Goal: Navigation & Orientation: Find specific page/section

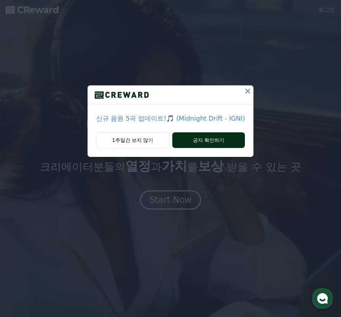
click at [202, 139] on button "공지 확인하기" at bounding box center [208, 140] width 73 height 16
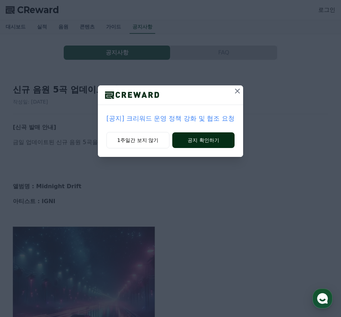
click at [203, 142] on button "공지 확인하기" at bounding box center [203, 140] width 62 height 16
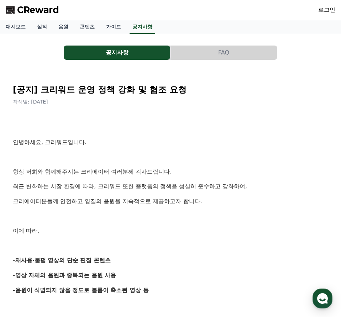
click at [40, 7] on span "CReward" at bounding box center [38, 9] width 42 height 11
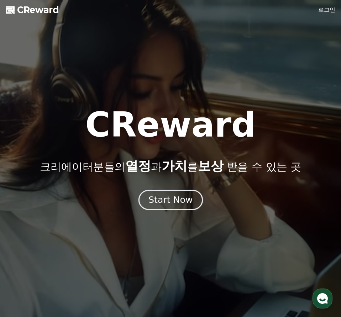
click at [187, 201] on div "Start Now" at bounding box center [170, 200] width 44 height 12
